Goal: Task Accomplishment & Management: Complete application form

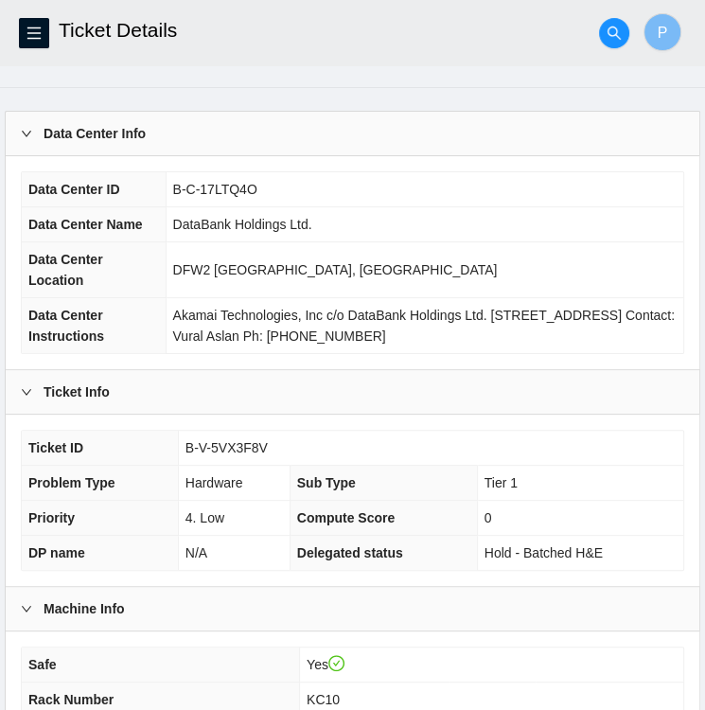
scroll to position [38, 0]
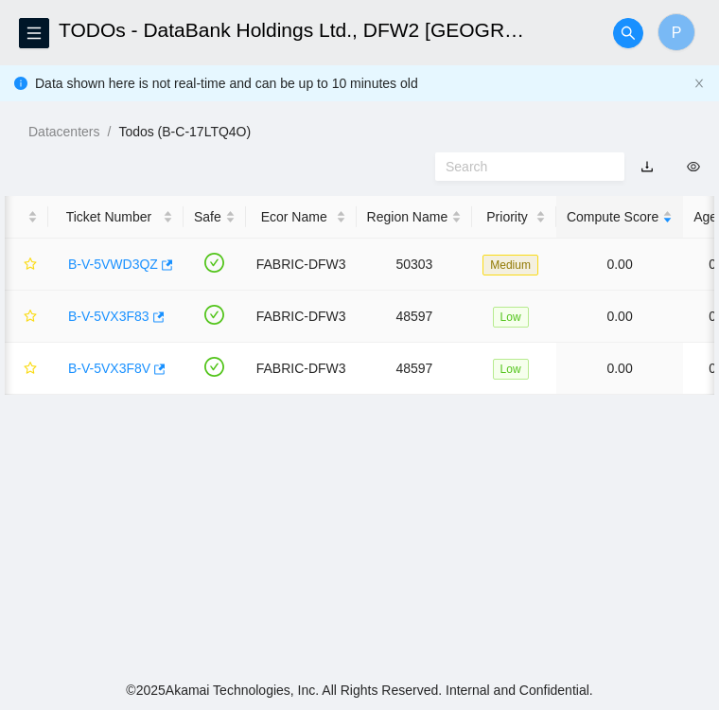
scroll to position [0, 449]
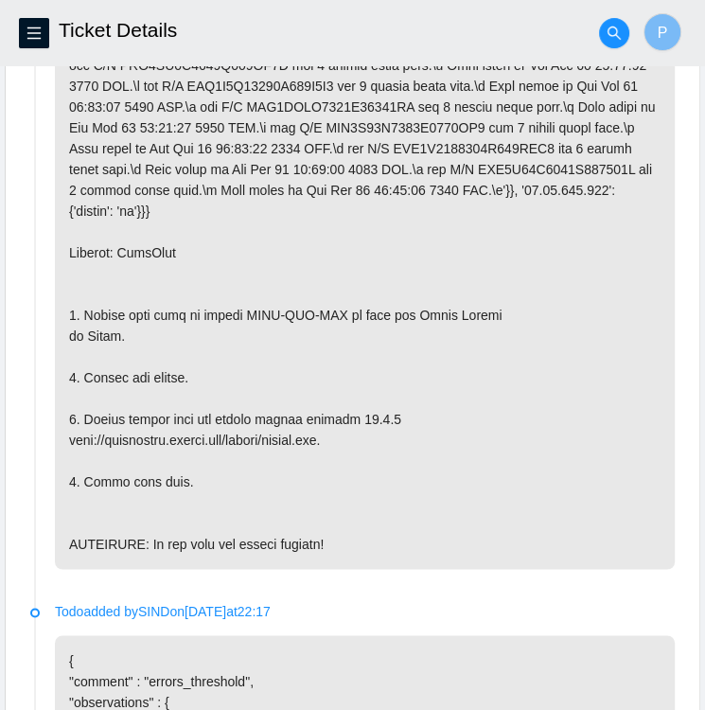
scroll to position [1147, 0]
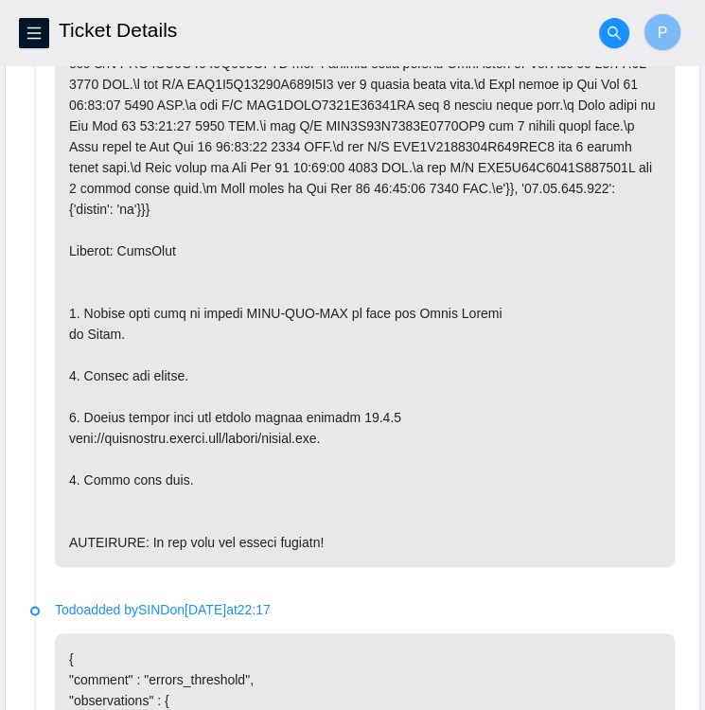
click at [611, 257] on p at bounding box center [365, 251] width 620 height 632
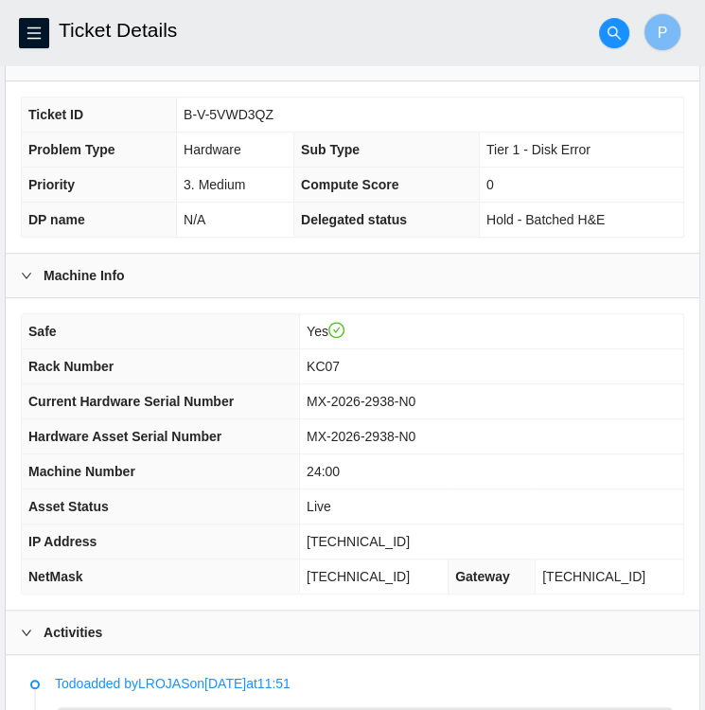
scroll to position [369, 0]
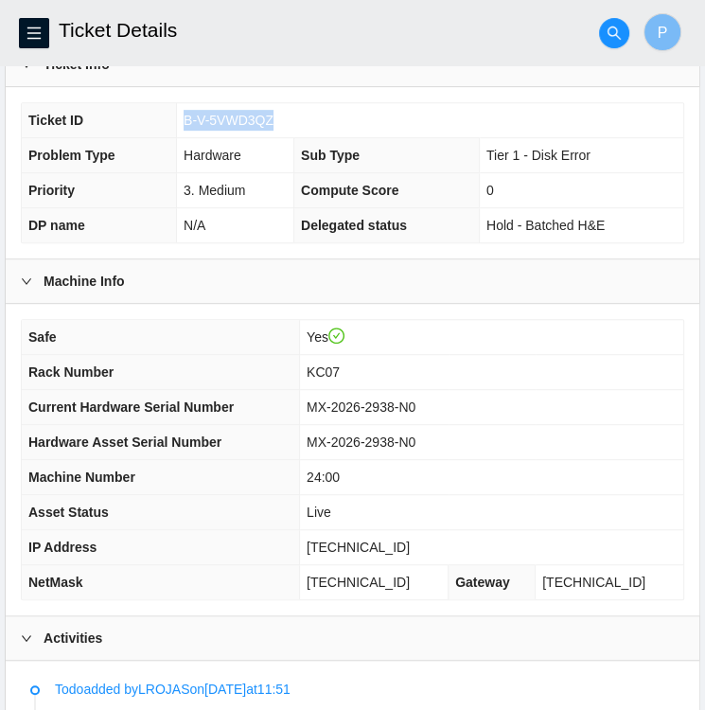
drag, startPoint x: 272, startPoint y: 118, endPoint x: 183, endPoint y: 123, distance: 89.1
click at [183, 123] on td "B-V-5VWD3QZ" at bounding box center [430, 120] width 506 height 35
copy span "B-V-5VWD3QZ"
drag, startPoint x: 434, startPoint y: 401, endPoint x: 325, endPoint y: 401, distance: 108.9
click at [325, 401] on span "MX-2026-2938-N0" at bounding box center [361, 406] width 109 height 15
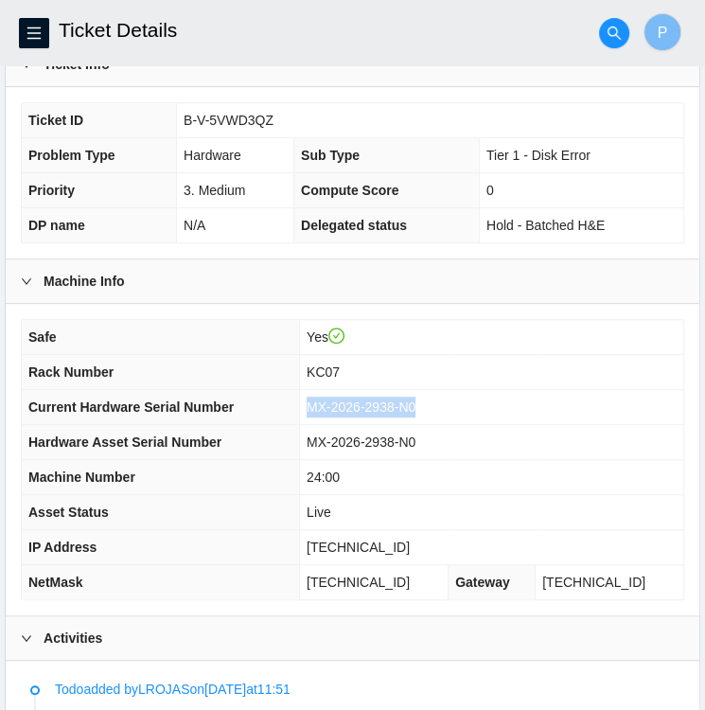
copy span "MX-2026-2938-N0"
click at [561, 390] on td "MX-2026-2938-N0" at bounding box center [492, 407] width 384 height 35
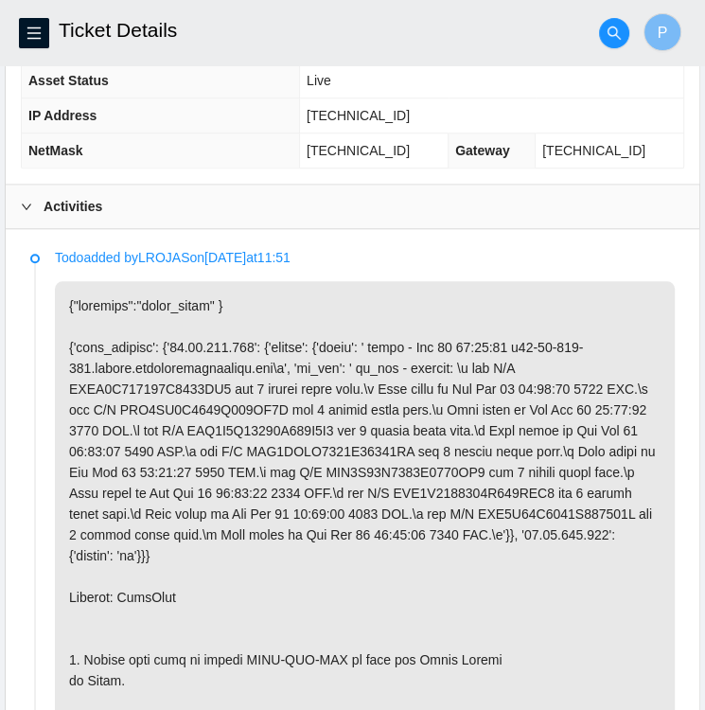
scroll to position [767, 0]
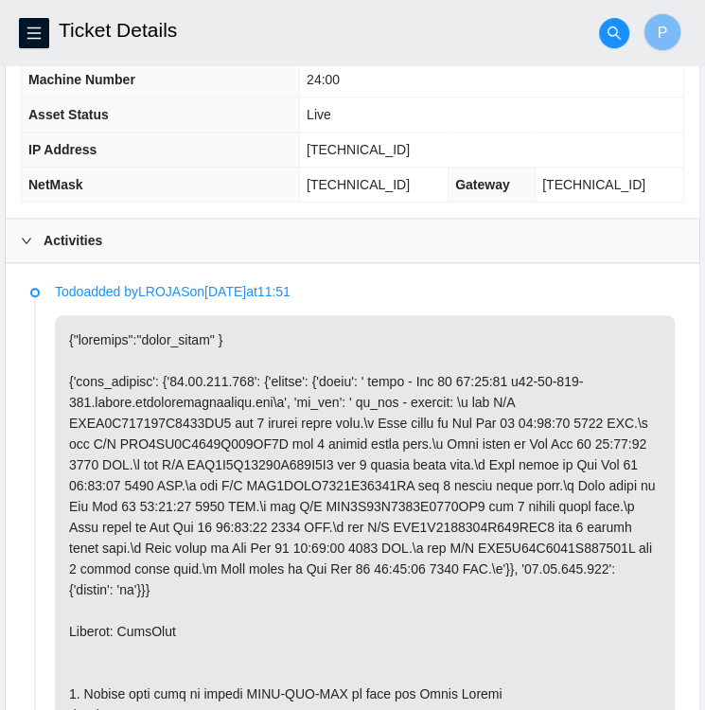
click at [469, 463] on p at bounding box center [365, 631] width 620 height 632
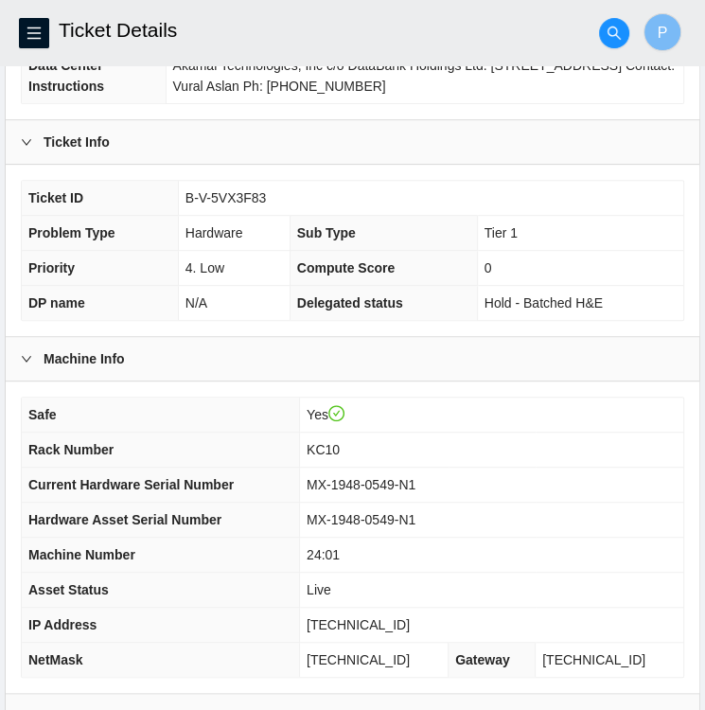
scroll to position [265, 0]
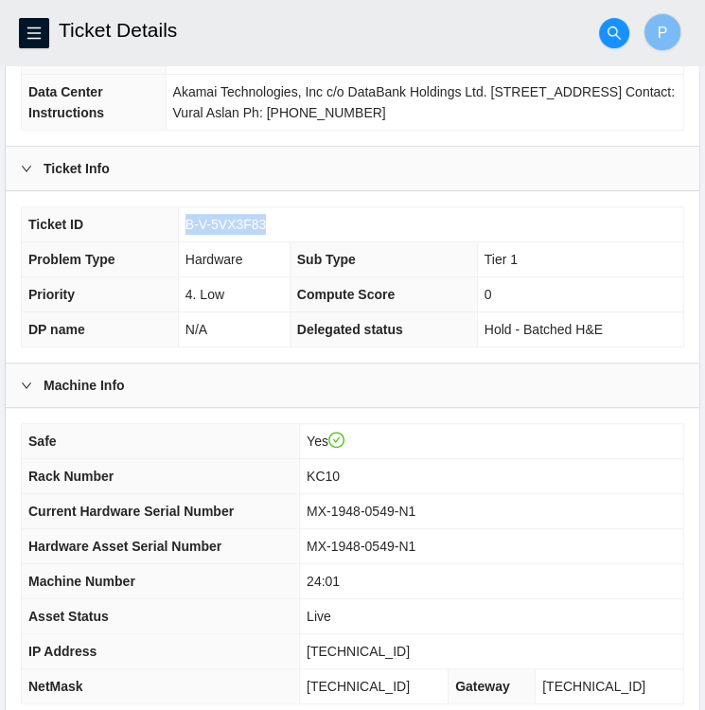
drag, startPoint x: 269, startPoint y: 221, endPoint x: 181, endPoint y: 228, distance: 88.4
click at [181, 228] on td "B-V-5VX3F83" at bounding box center [430, 224] width 505 height 35
copy span "B-V-5VX3F83"
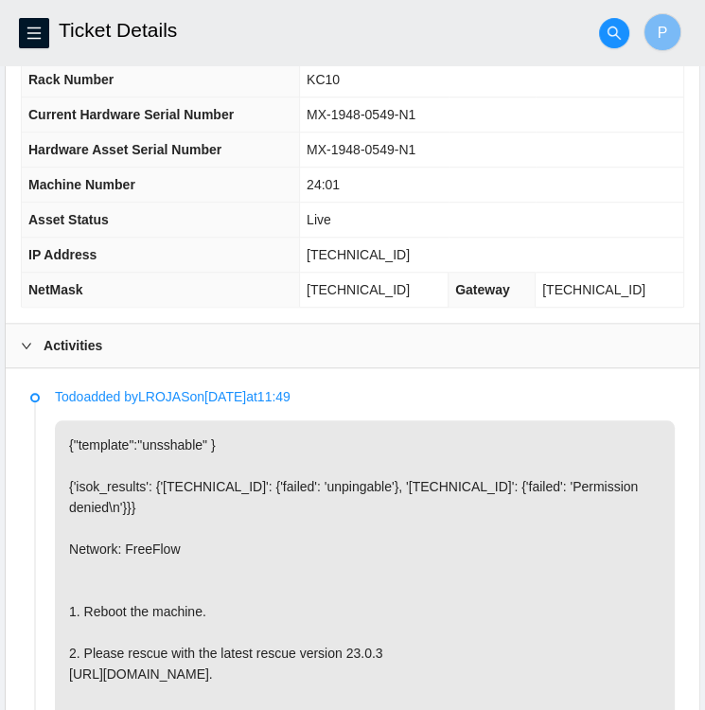
scroll to position [659, 0]
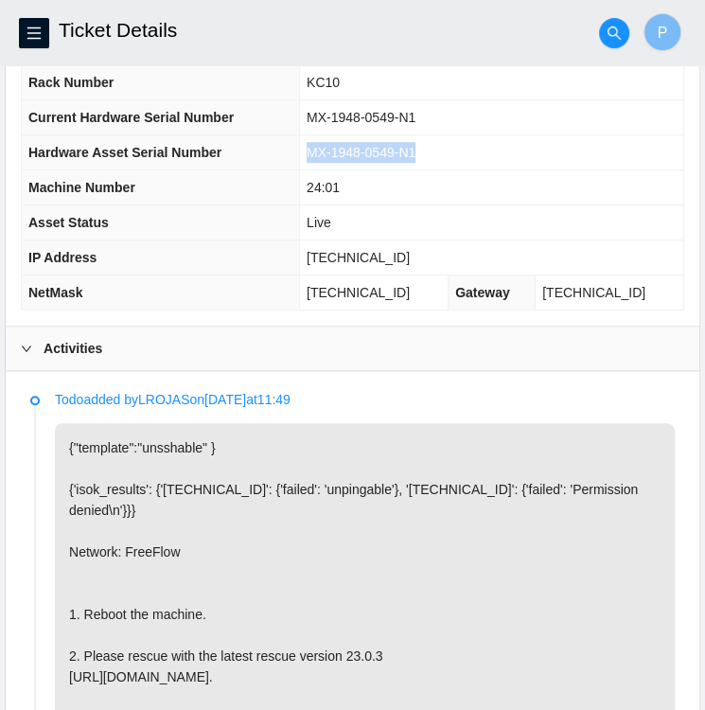
drag, startPoint x: 444, startPoint y: 150, endPoint x: 333, endPoint y: 150, distance: 110.7
click at [333, 150] on td "MX-1948-0549-N1" at bounding box center [492, 152] width 384 height 35
copy span "MX-1948-0549-N1"
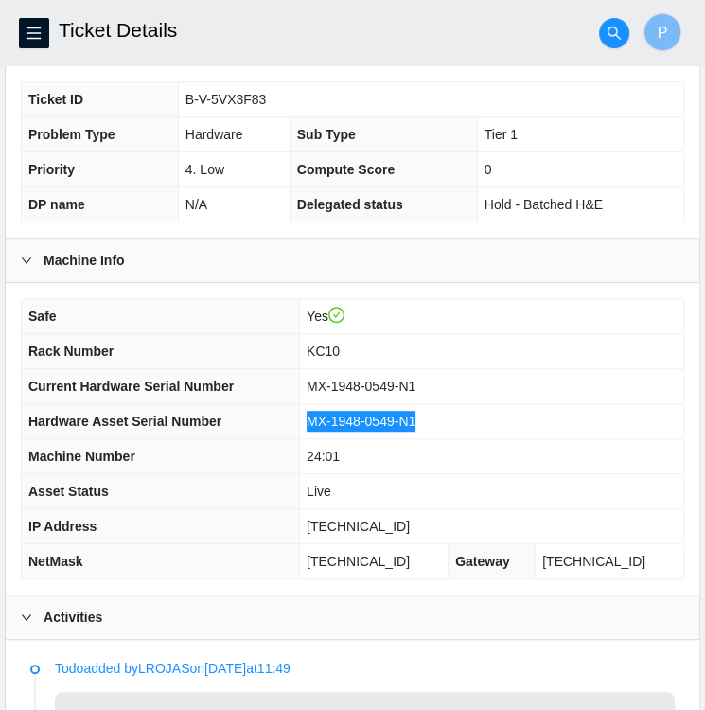
scroll to position [386, 0]
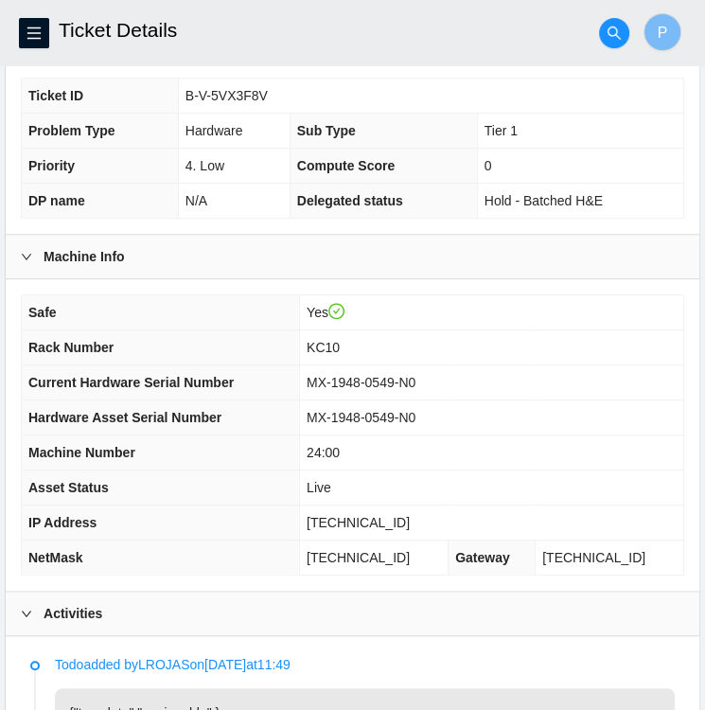
scroll to position [386, 0]
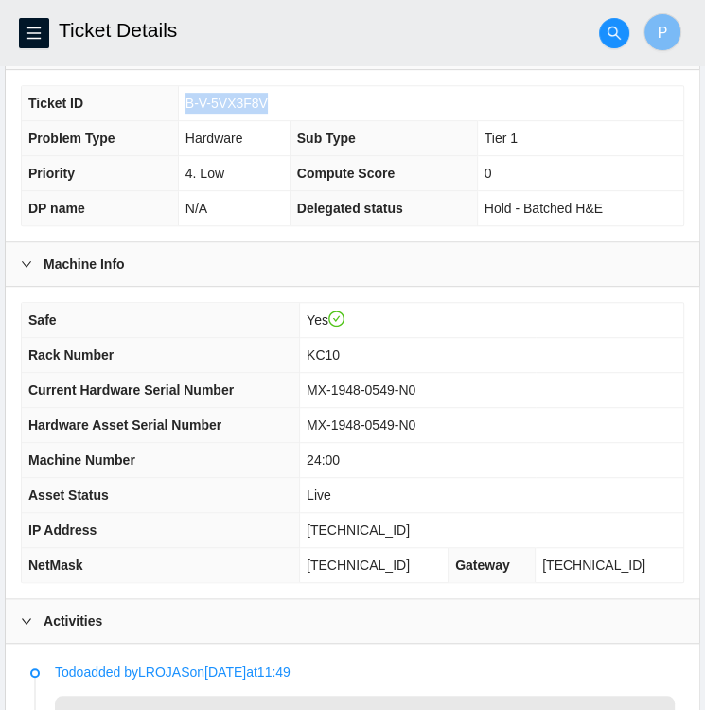
drag, startPoint x: 266, startPoint y: 104, endPoint x: 186, endPoint y: 103, distance: 79.5
click at [186, 103] on td "B-V-5VX3F8V" at bounding box center [430, 103] width 505 height 35
copy span "B-V-5VX3F8V"
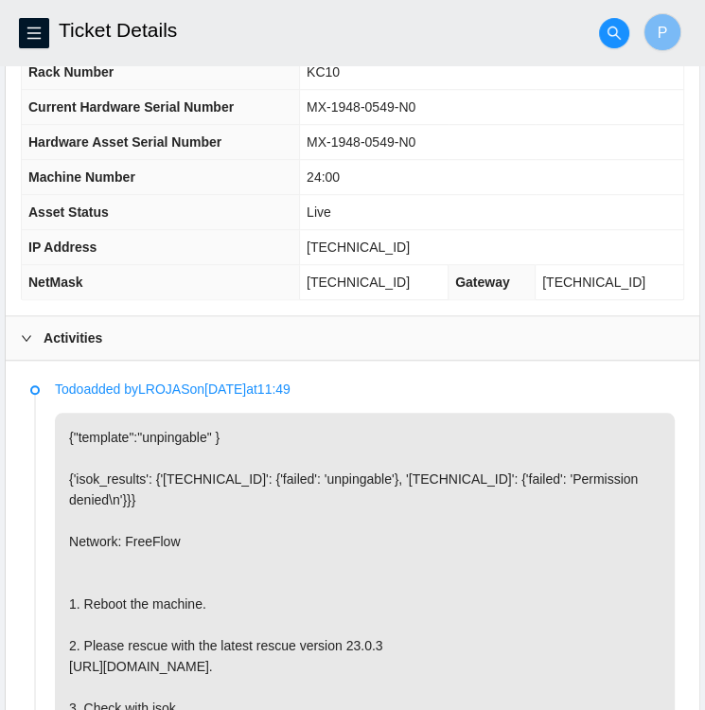
scroll to position [668, 0]
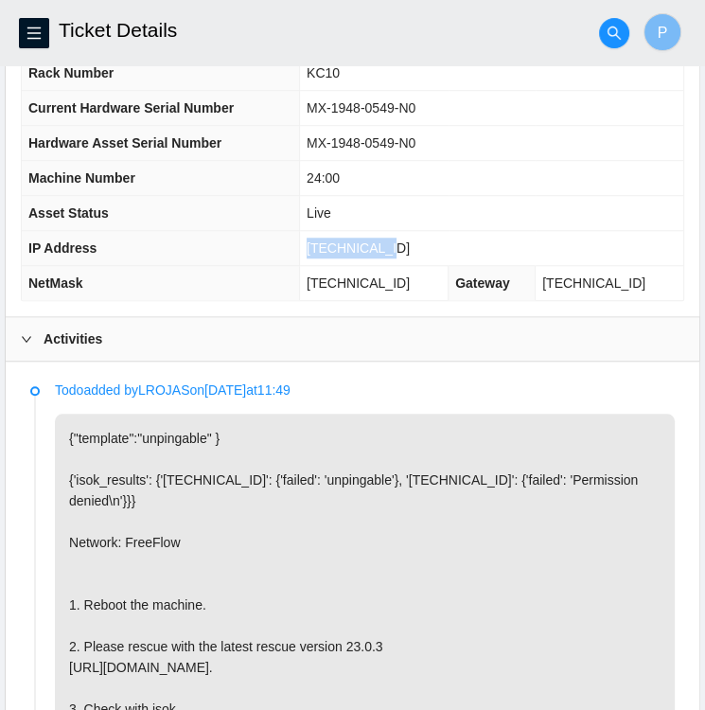
drag, startPoint x: 405, startPoint y: 241, endPoint x: 334, endPoint y: 239, distance: 71.0
click at [334, 240] on span "[TECHNICAL_ID]" at bounding box center [358, 247] width 103 height 15
copy span "[TECHNICAL_ID]"
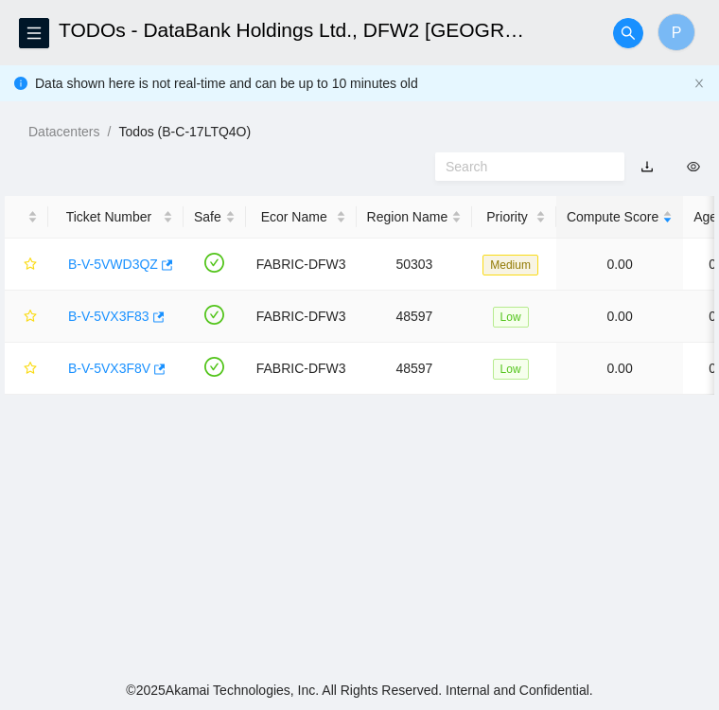
click at [116, 317] on link "B-V-5VX3F83" at bounding box center [108, 316] width 81 height 15
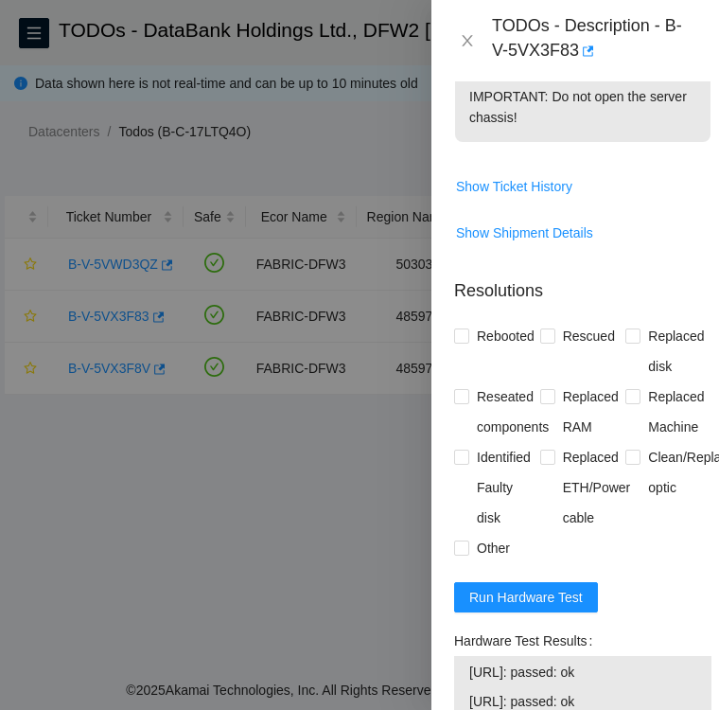
scroll to position [836, 0]
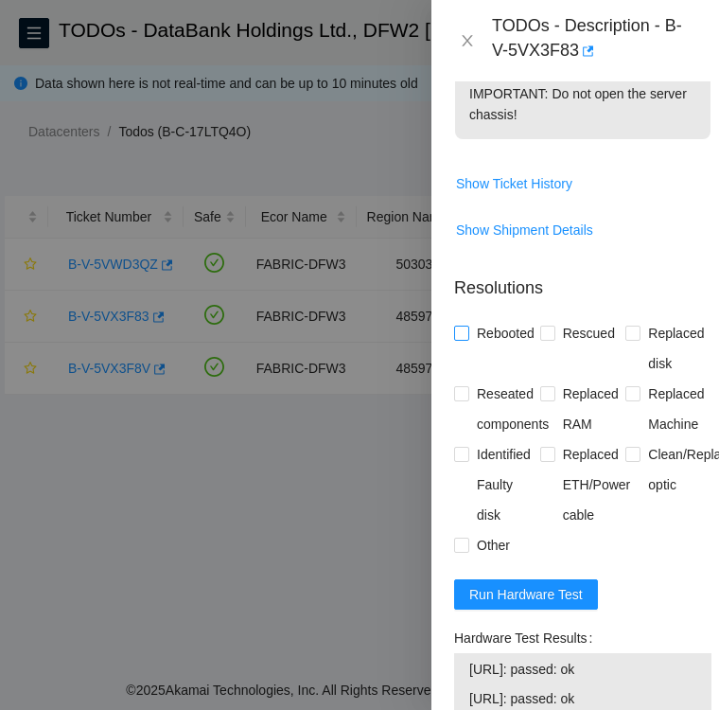
click at [464, 339] on input "Rebooted" at bounding box center [460, 332] width 13 height 13
checkbox input "true"
click at [556, 348] on span "Rescued" at bounding box center [589, 333] width 67 height 30
click at [551, 339] on input "Rescued" at bounding box center [546, 332] width 13 height 13
checkbox input "true"
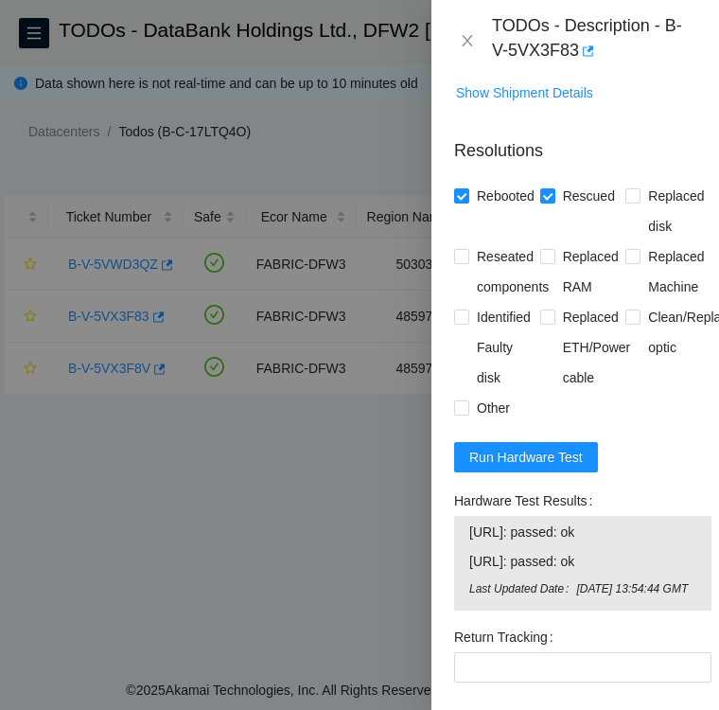
scroll to position [976, 0]
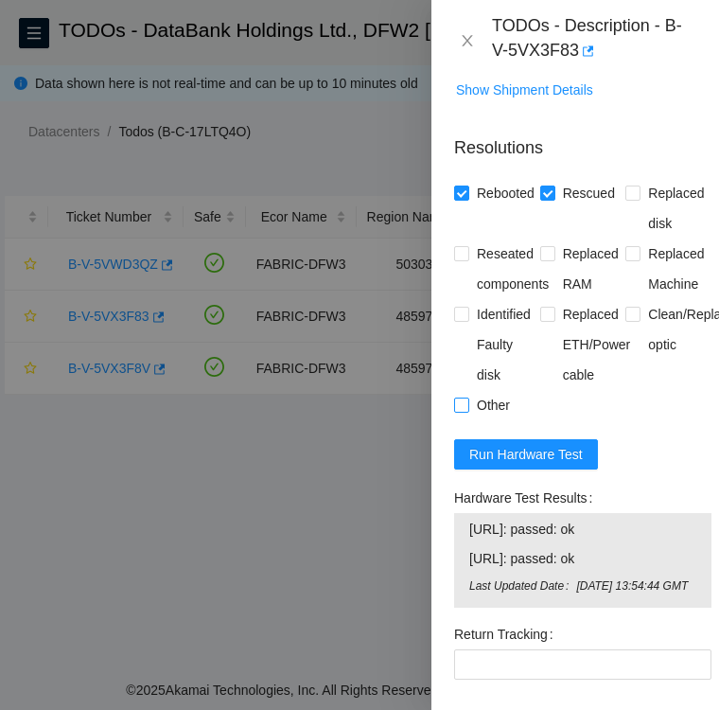
click at [462, 411] on input "Other" at bounding box center [460, 404] width 13 height 13
checkbox input "true"
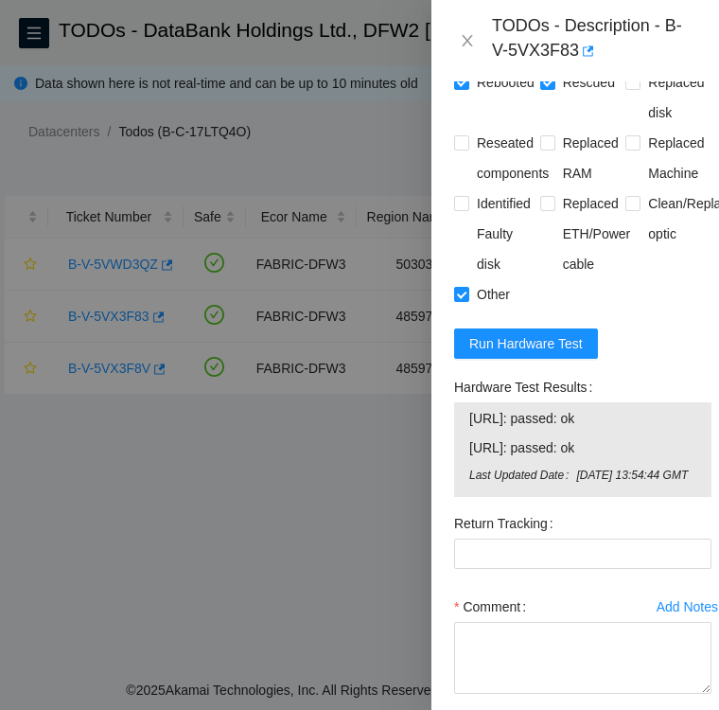
scroll to position [1087, 0]
click at [494, 354] on span "Run Hardware Test" at bounding box center [526, 343] width 114 height 21
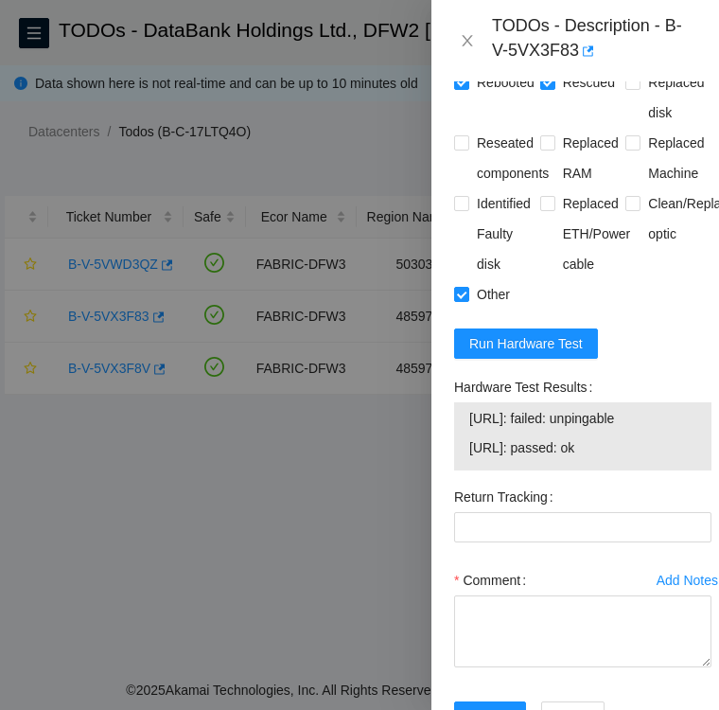
drag, startPoint x: 613, startPoint y: 503, endPoint x: 469, endPoint y: 503, distance: 144.8
click at [469, 466] on td "23.61.206.51: passed: ok" at bounding box center [583, 450] width 229 height 29
copy span "23.61.206.51: passed: ok"
click at [464, 37] on icon "close" at bounding box center [467, 40] width 10 height 11
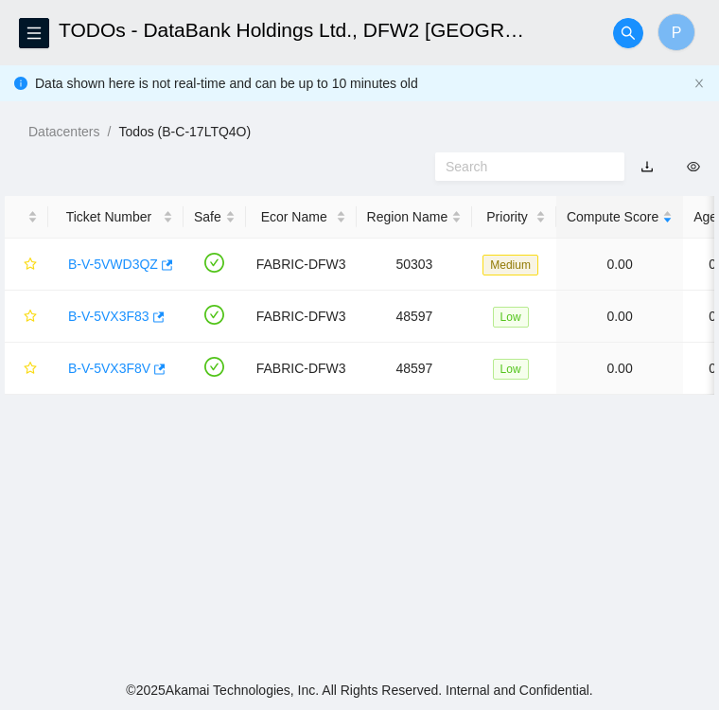
scroll to position [484, 0]
click at [101, 372] on link "B-V-5VX3F8V" at bounding box center [109, 368] width 82 height 15
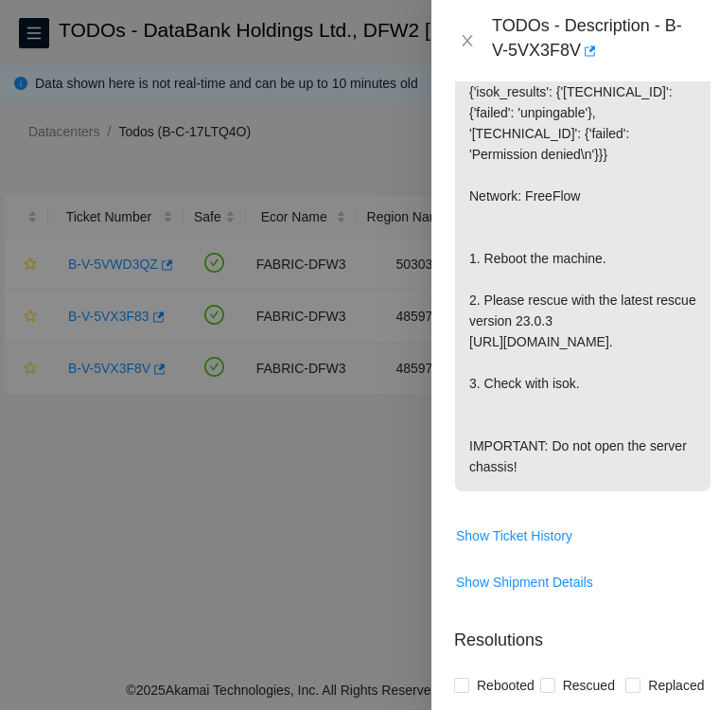
scroll to position [1087, 0]
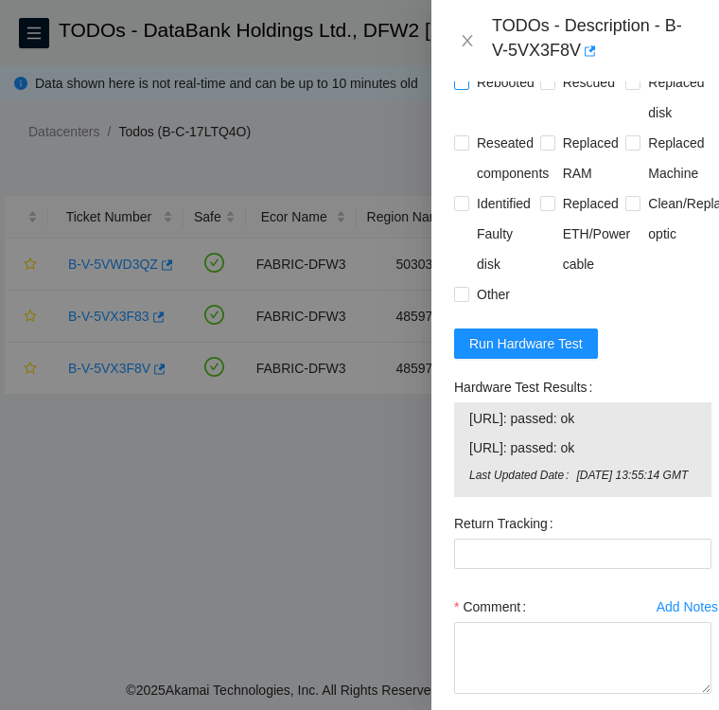
click at [458, 88] on input "Rebooted" at bounding box center [460, 81] width 13 height 13
checkbox input "true"
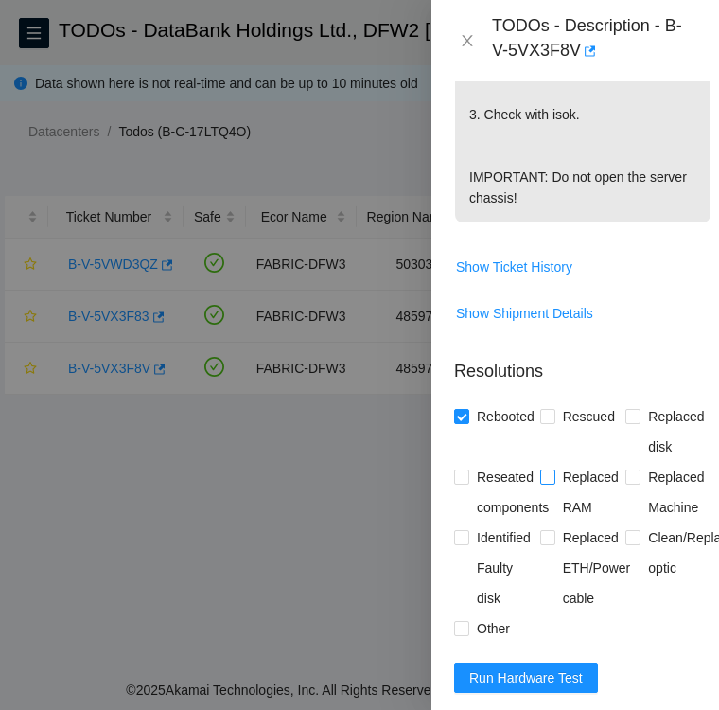
scroll to position [756, 0]
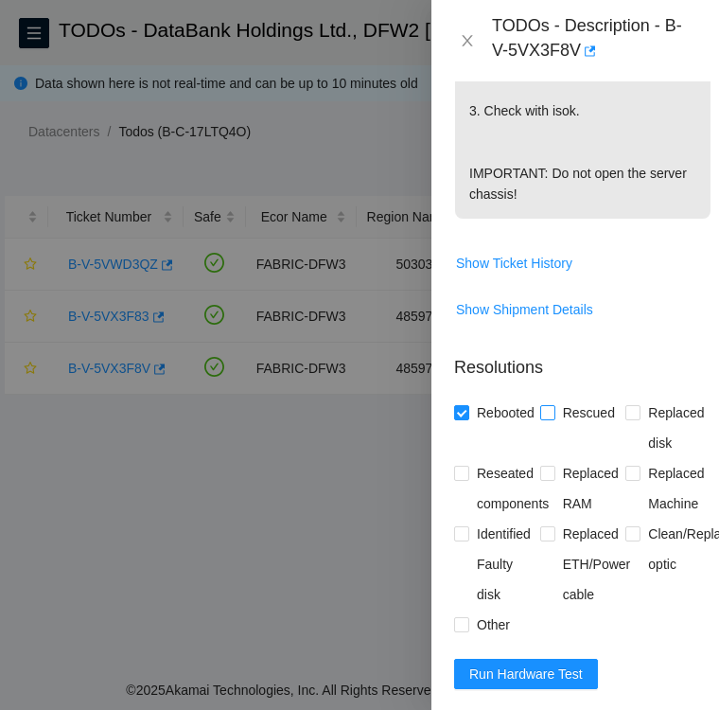
click at [545, 418] on input "Rescued" at bounding box center [546, 411] width 13 height 13
checkbox input "true"
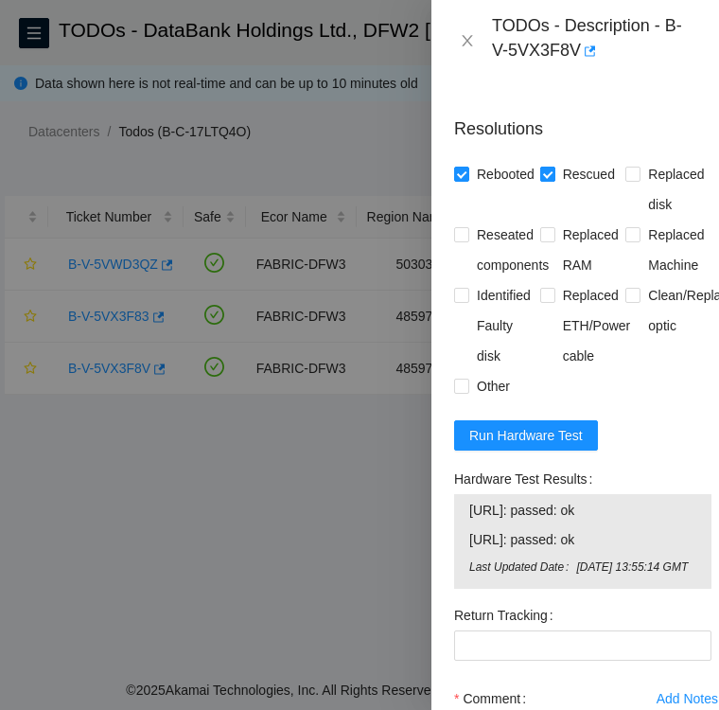
scroll to position [1013, 0]
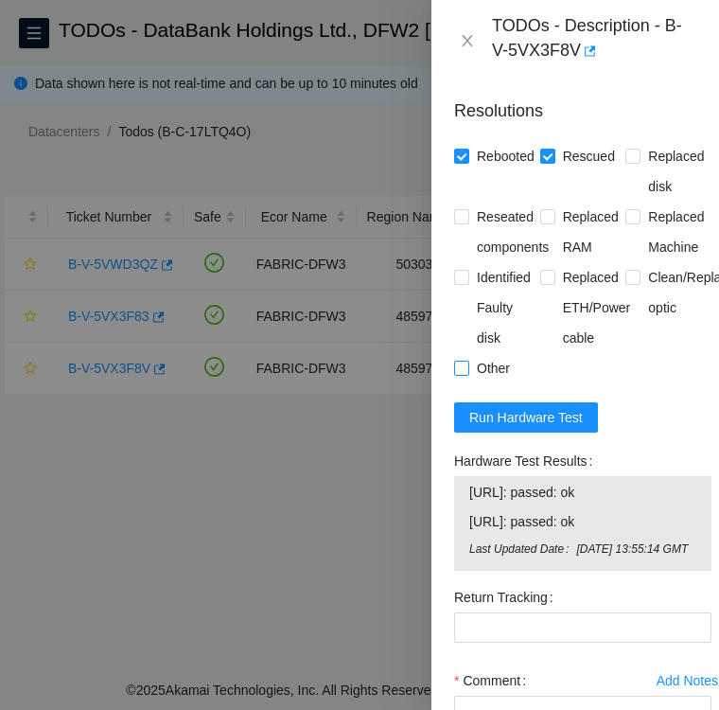
click at [464, 374] on input "Other" at bounding box center [460, 367] width 13 height 13
checkbox input "true"
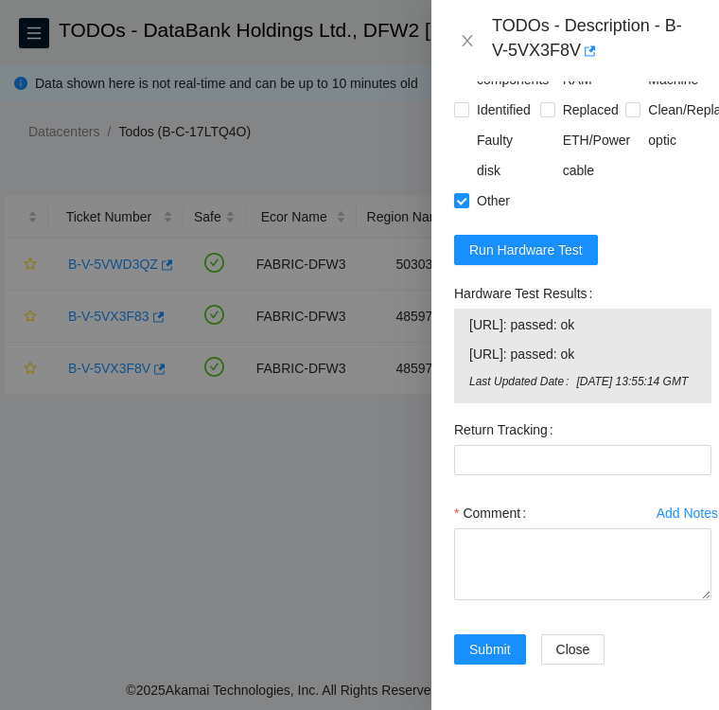
scroll to position [1229, 0]
click at [500, 563] on textarea "Comment" at bounding box center [582, 564] width 257 height 72
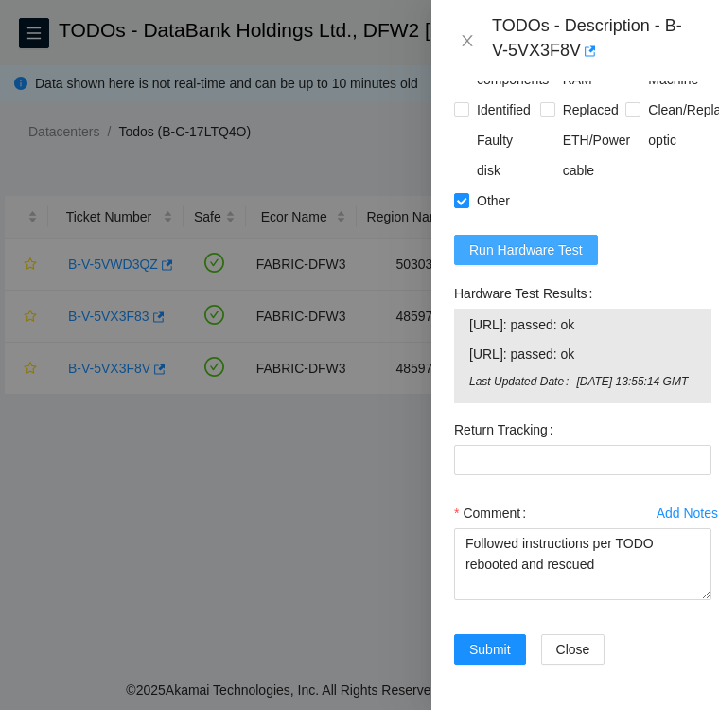
click at [556, 259] on span "Run Hardware Test" at bounding box center [526, 249] width 114 height 21
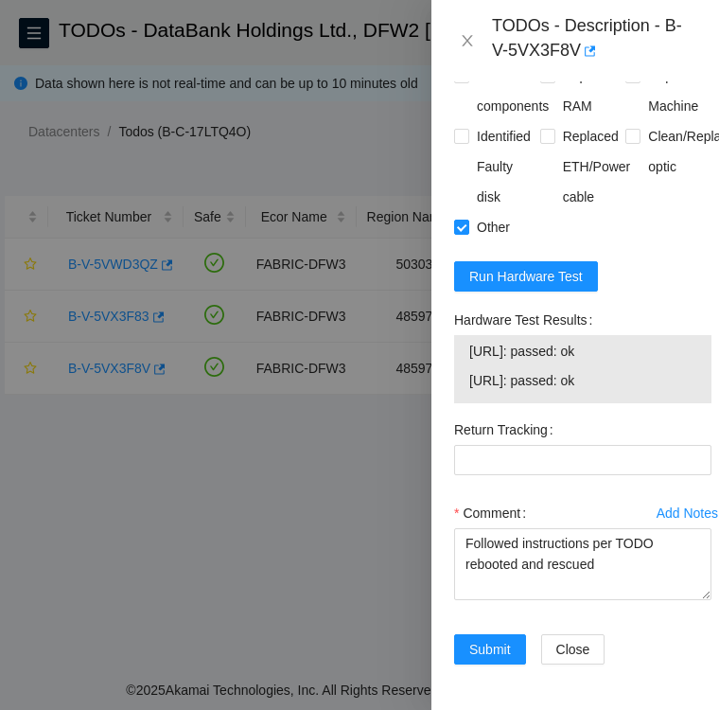
click at [613, 341] on span "23.61.206.50: passed: ok" at bounding box center [582, 351] width 227 height 21
drag, startPoint x: 452, startPoint y: 303, endPoint x: 619, endPoint y: 370, distance: 179.6
click at [619, 370] on div "Hardware Test Results 23.61.206.50: passed: ok 23.61.206.51: passed: ok" at bounding box center [583, 360] width 273 height 110
copy div "Hardware Test Results 23.61.206.50: passed: ok 23.61.206.51: passed: ok"
click at [604, 553] on textarea "Followed instructions per TODO rebooted and rescued" at bounding box center [582, 564] width 257 height 72
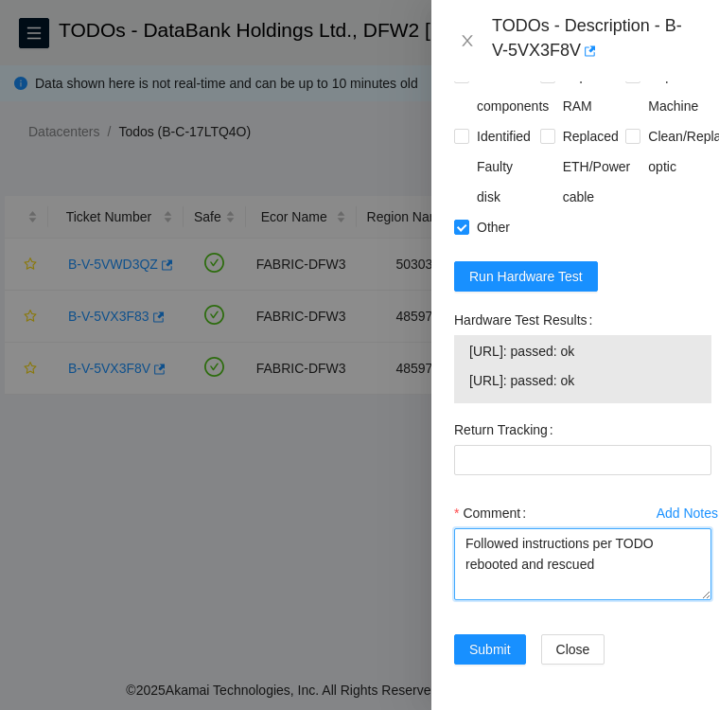
paste textarea "Hardware Test Results 23.61.206.50: passed: ok 23.61.206.51: passed: ok"
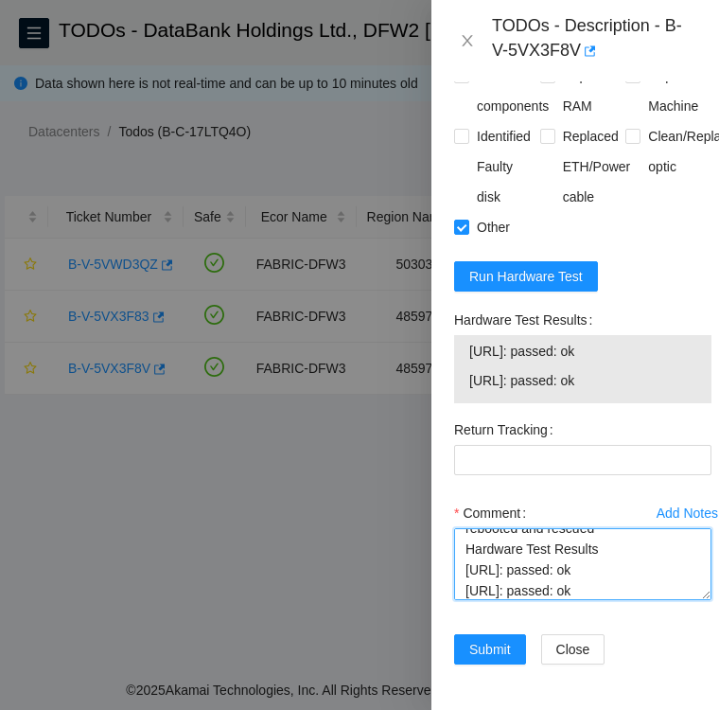
type textarea "Followed instructions per TODO rebooted and rescued Hardware Test Results 23.61…"
drag, startPoint x: 606, startPoint y: 555, endPoint x: 462, endPoint y: 559, distance: 144.0
click at [462, 559] on textarea "Followed instructions per TODO rebooted and rescued Hardware Test Results 23.61…" at bounding box center [582, 564] width 257 height 72
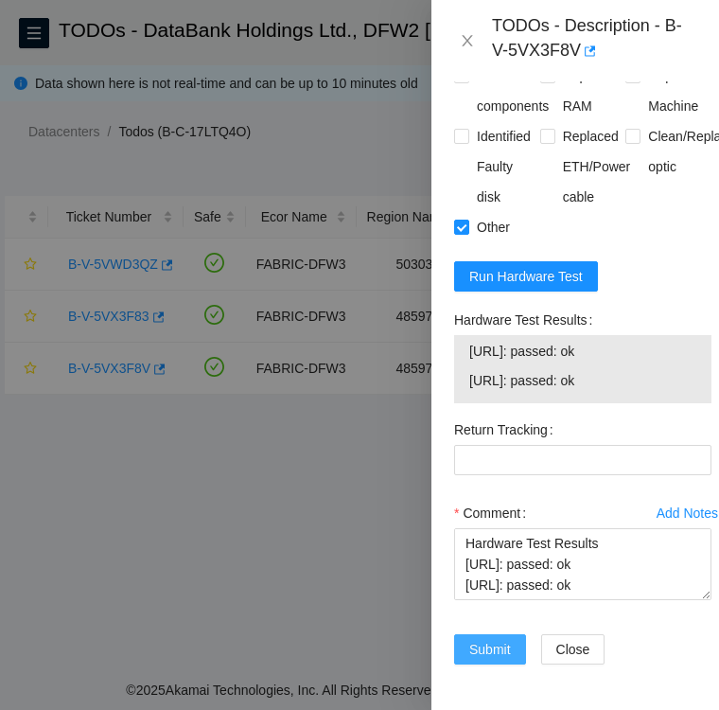
click at [500, 639] on span "Submit" at bounding box center [490, 649] width 42 height 21
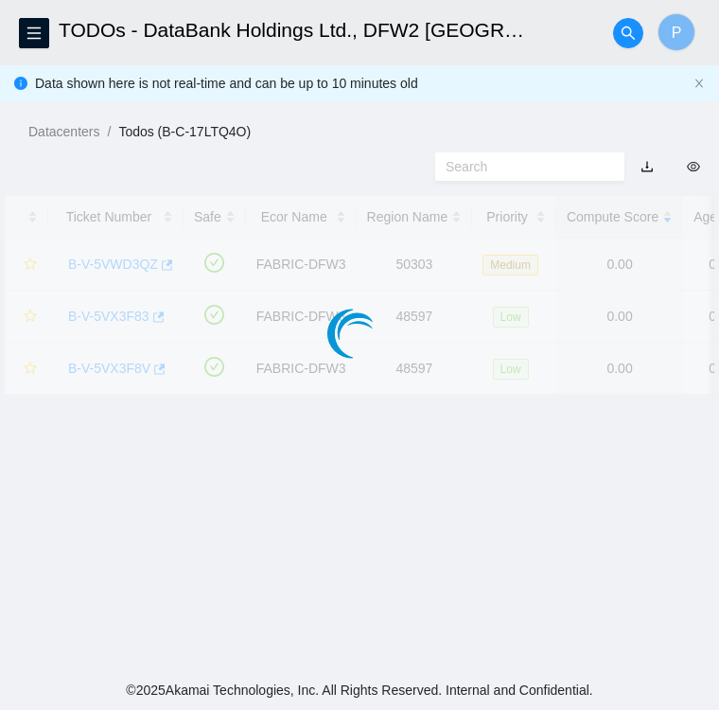
scroll to position [475, 0]
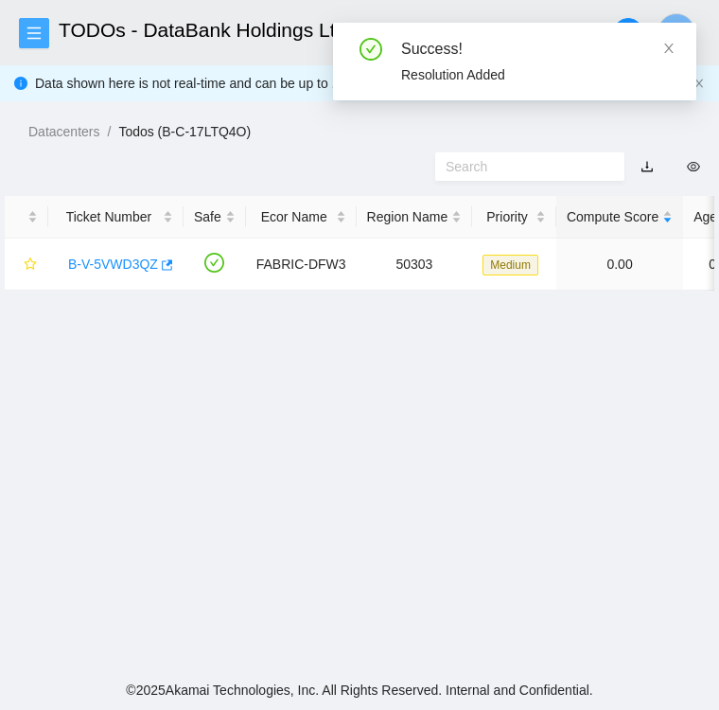
click at [34, 31] on icon "menu" at bounding box center [34, 33] width 15 height 15
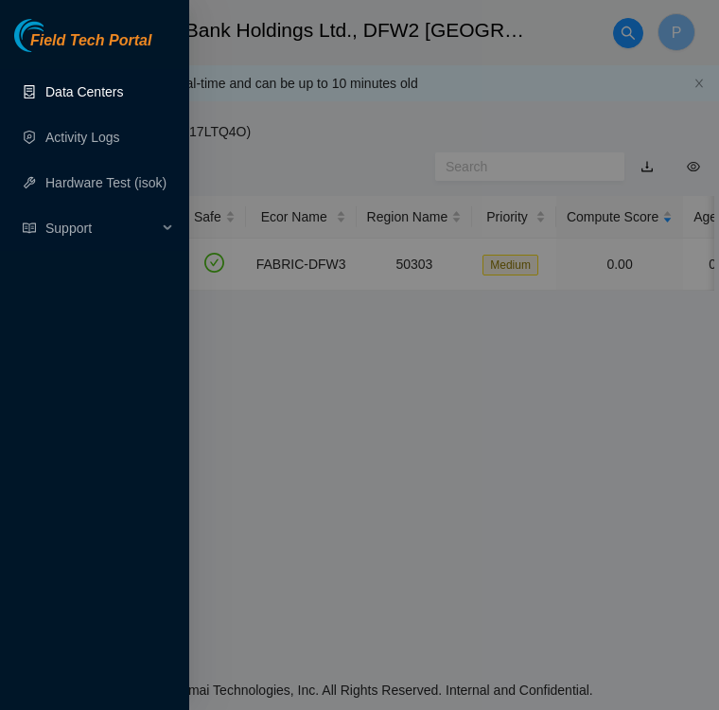
click at [68, 96] on link "Data Centers" at bounding box center [84, 91] width 78 height 15
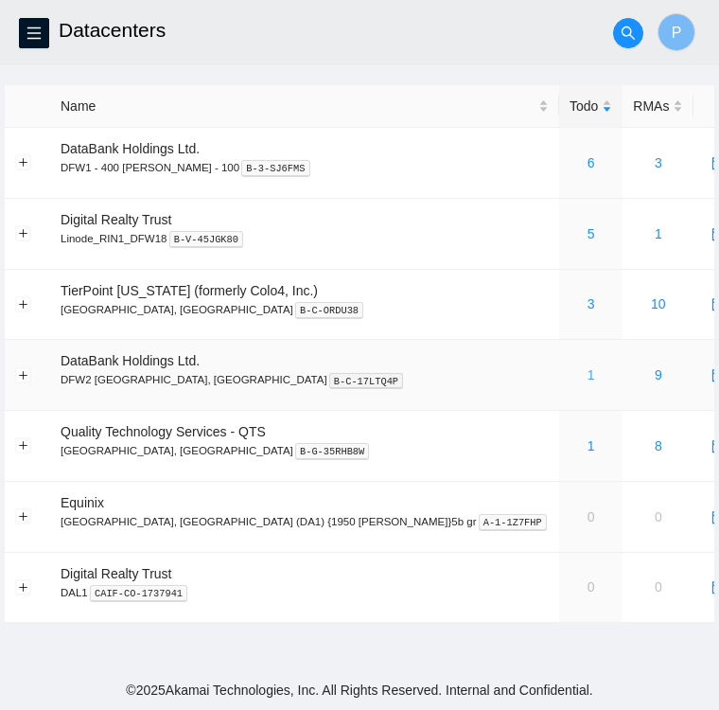
click at [588, 378] on link "1" at bounding box center [592, 374] width 8 height 15
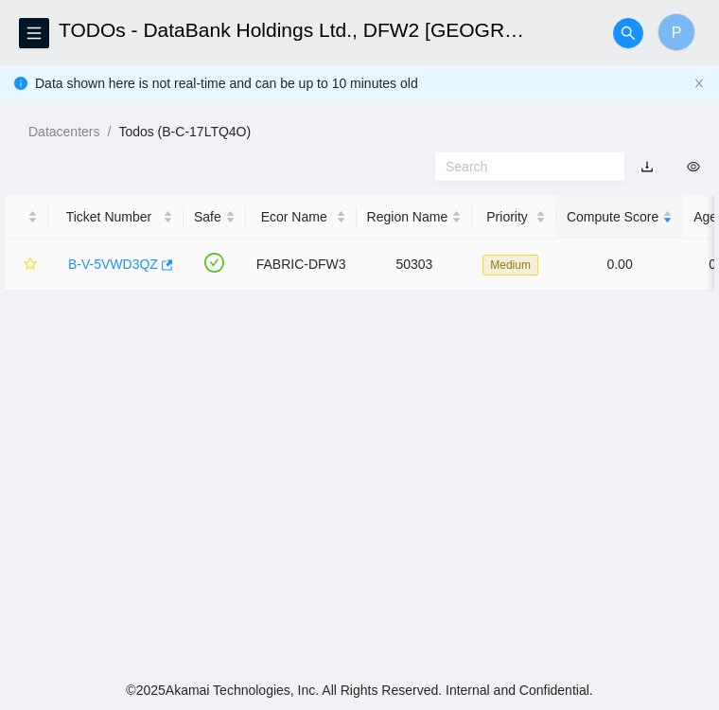
click at [126, 265] on link "B-V-5VWD3QZ" at bounding box center [113, 264] width 90 height 15
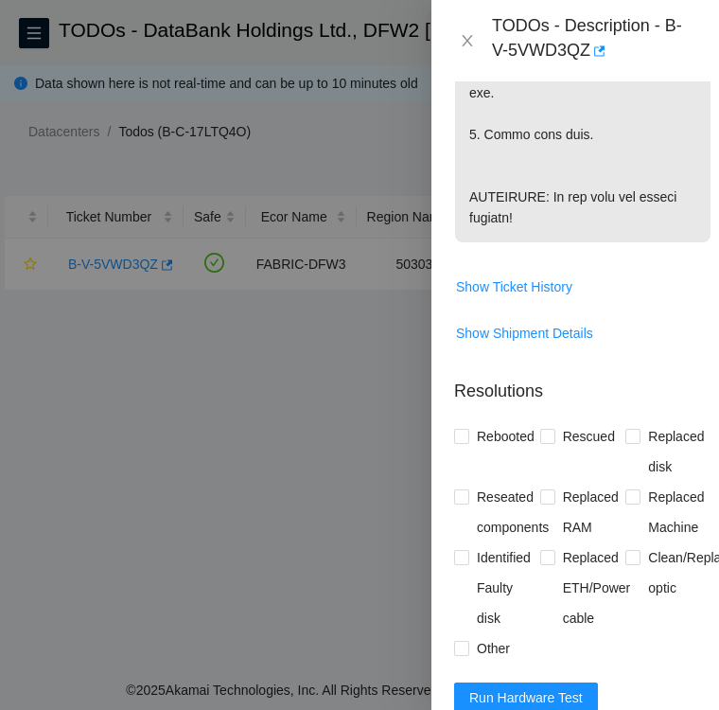
scroll to position [1337, 0]
click at [458, 442] on input "Rebooted" at bounding box center [460, 435] width 13 height 13
checkbox input "true"
click at [549, 444] on span at bounding box center [547, 436] width 15 height 15
click at [549, 442] on input "Rescued" at bounding box center [546, 435] width 13 height 13
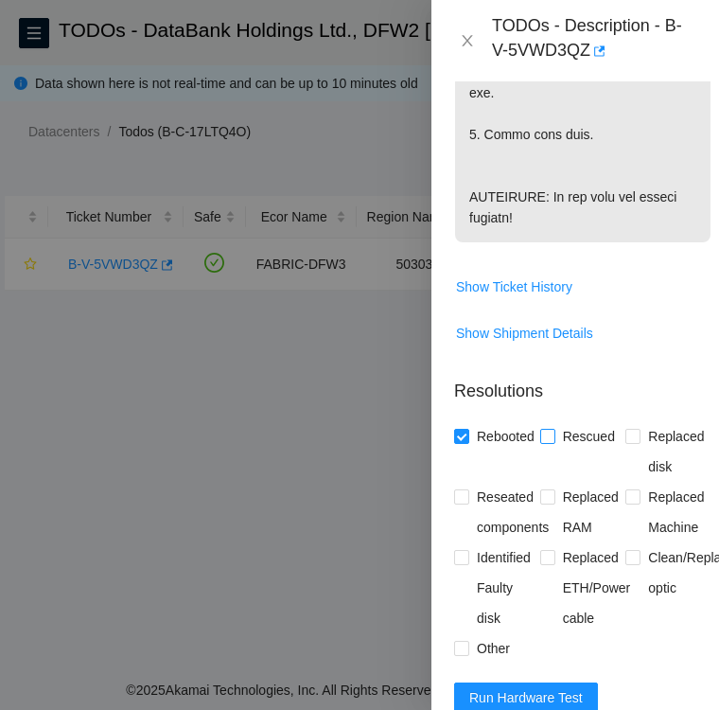
checkbox input "true"
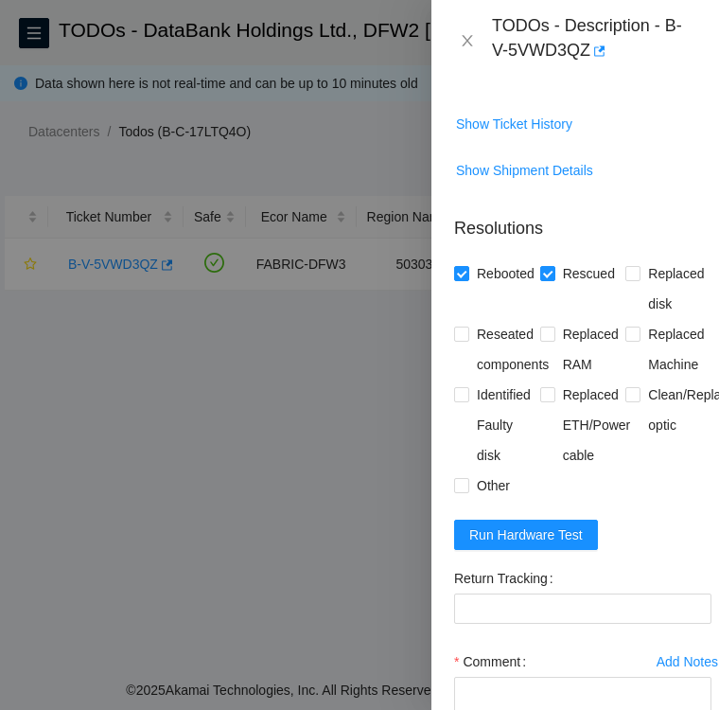
scroll to position [1514, 0]
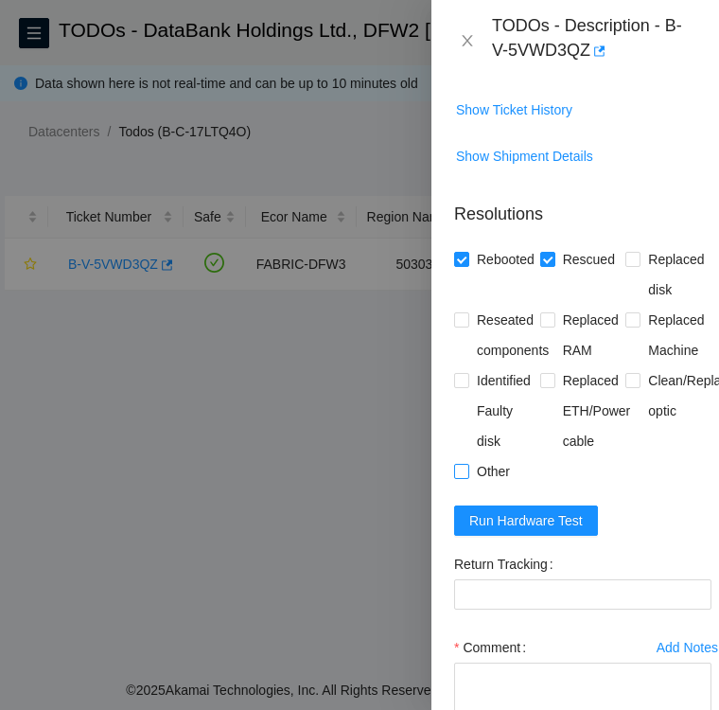
click at [458, 477] on input "Other" at bounding box center [460, 470] width 13 height 13
checkbox input "true"
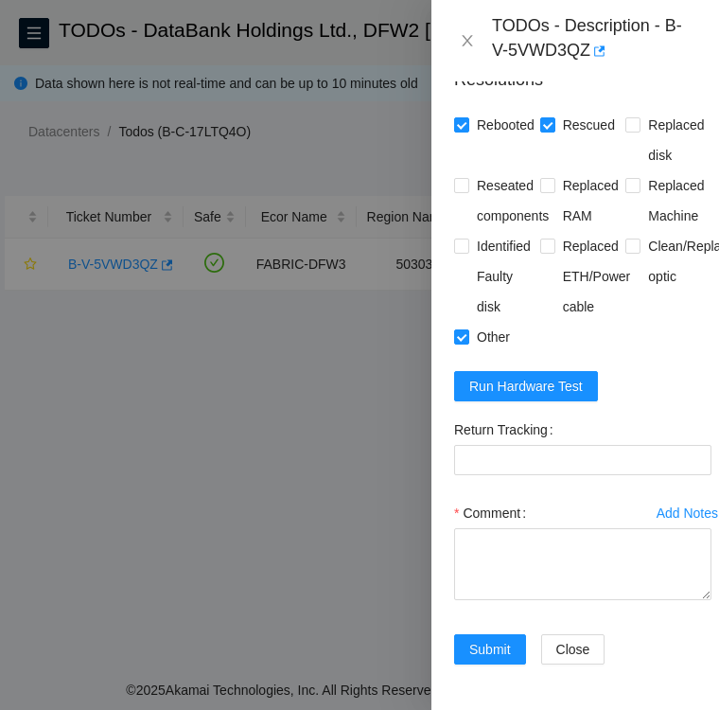
scroll to position [1684, 0]
click at [520, 381] on span "Run Hardware Test" at bounding box center [526, 386] width 114 height 21
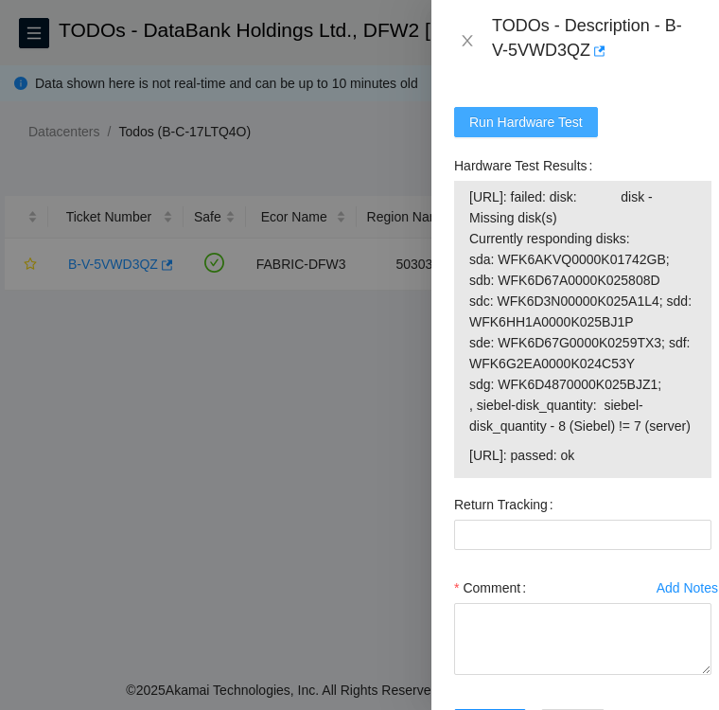
scroll to position [1912, 0]
drag, startPoint x: 625, startPoint y: 511, endPoint x: 468, endPoint y: 521, distance: 157.4
click at [469, 473] on td "23.55.177.179: passed: ok" at bounding box center [583, 458] width 229 height 29
copy span "23.55.177.179: passed: ok"
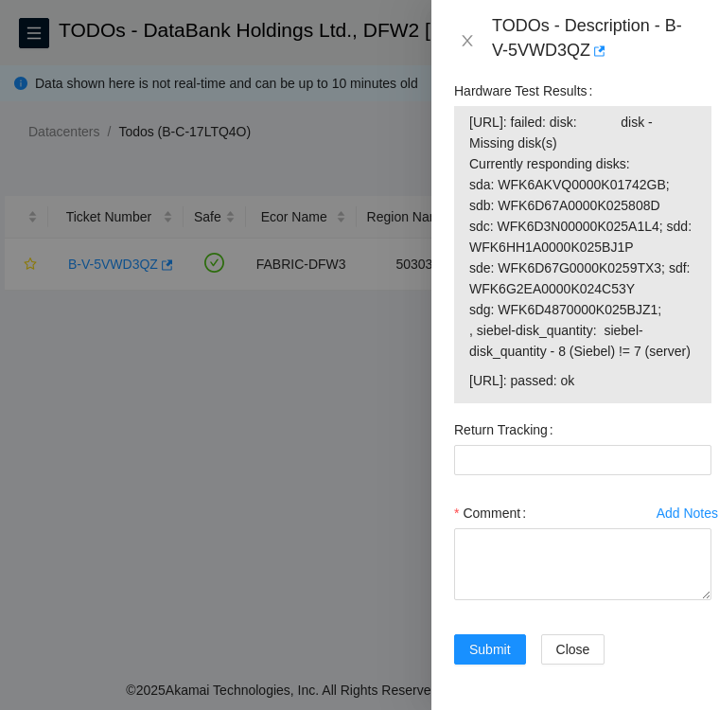
scroll to position [2076, 0]
click at [480, 528] on textarea "Comment" at bounding box center [582, 564] width 257 height 72
paste textarea "23.55.177.179: passed: ok"
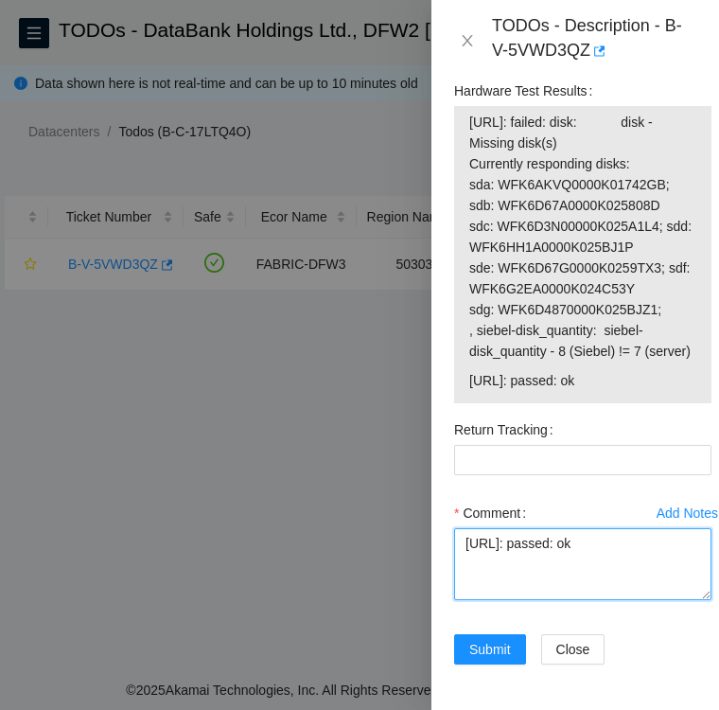
click at [466, 528] on textarea "23.55.177.179: passed: ok" at bounding box center [582, 564] width 257 height 72
click at [461, 528] on textarea "Hardware test results 23.55.177.179: passed: ok" at bounding box center [582, 564] width 257 height 72
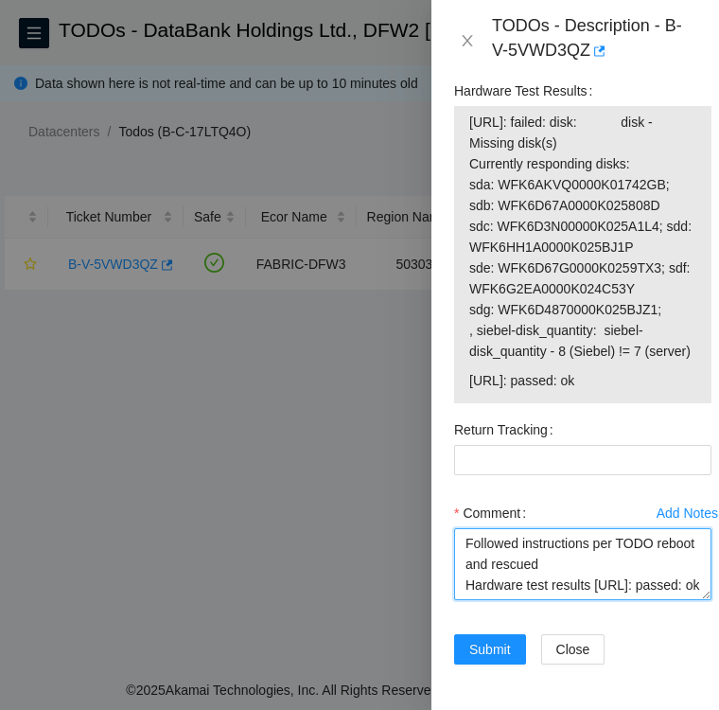
scroll to position [20, 0]
type textarea "Followed instructions per TODO reboot and rescued Hardware test results 23.55.1…"
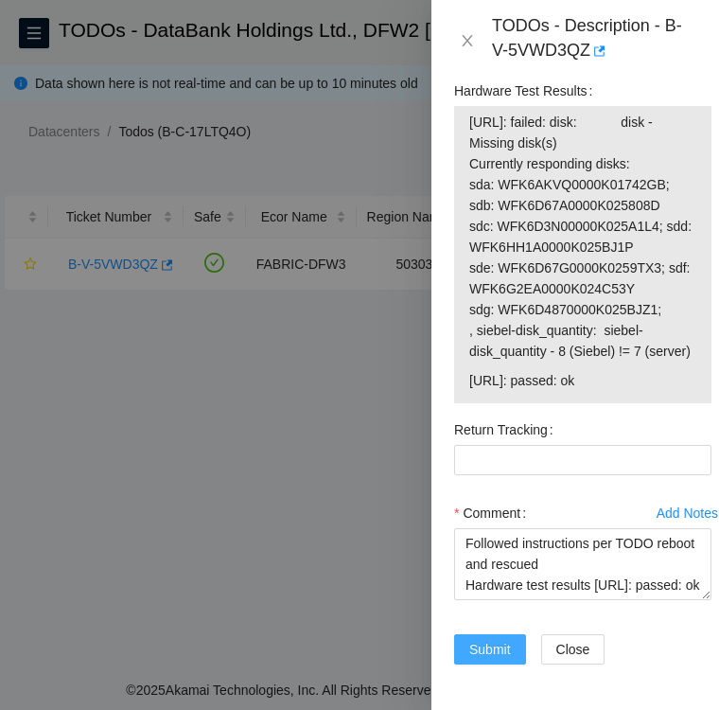
click at [492, 639] on span "Submit" at bounding box center [490, 649] width 42 height 21
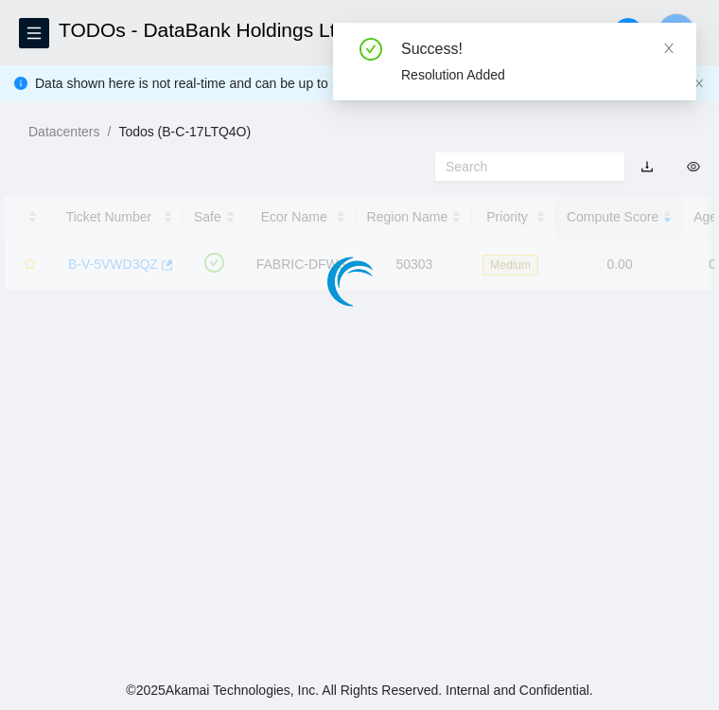
scroll to position [489, 0]
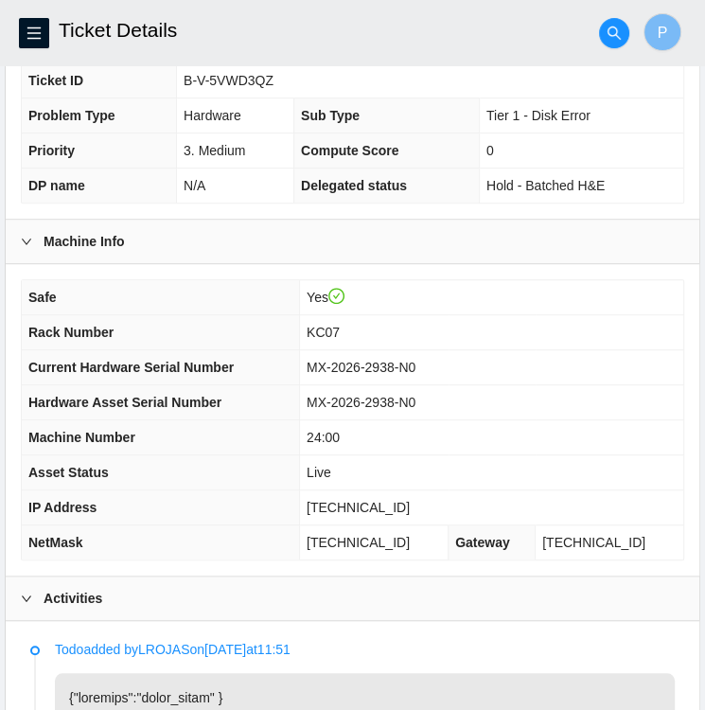
scroll to position [407, 0]
